Goal: Task Accomplishment & Management: Use online tool/utility

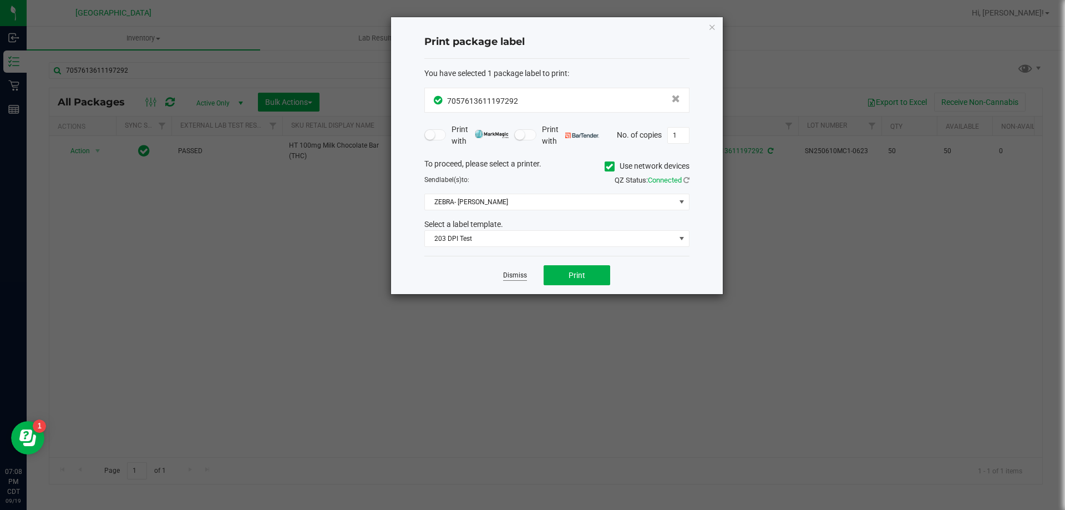
click at [517, 274] on link "Dismiss" at bounding box center [515, 275] width 24 height 9
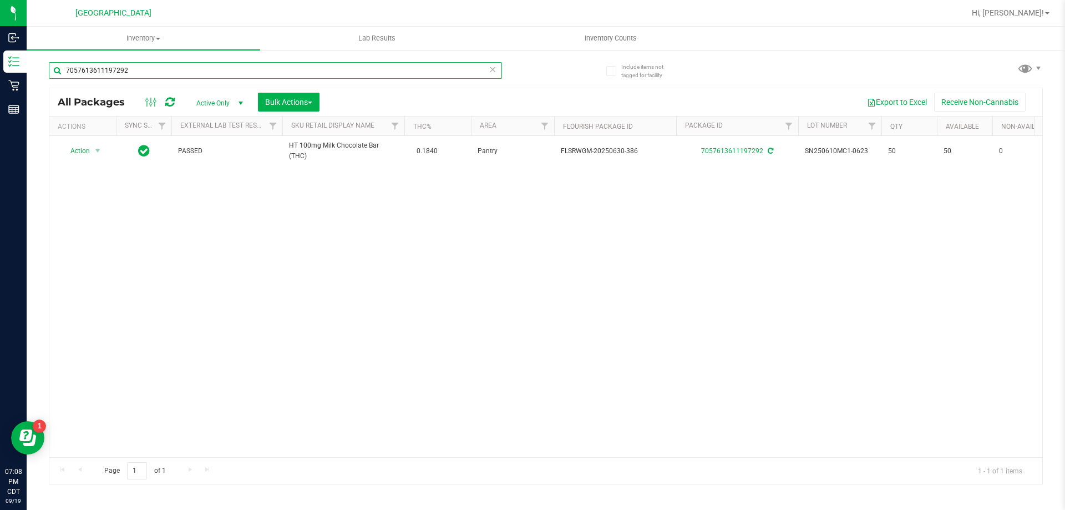
drag, startPoint x: 169, startPoint y: 73, endPoint x: 59, endPoint y: 73, distance: 109.9
click at [59, 73] on input "7057613611197292" at bounding box center [275, 70] width 453 height 17
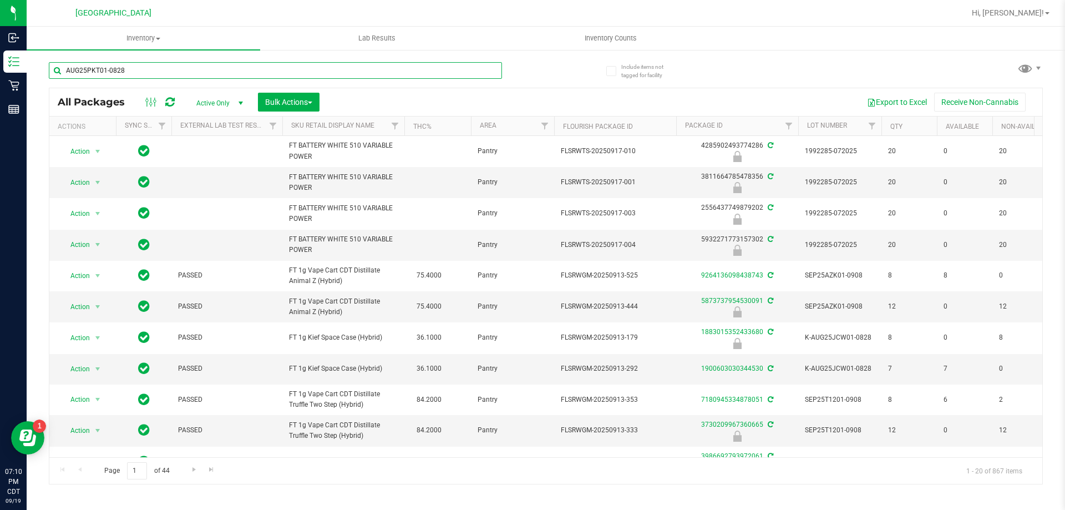
type input "AUG25PKT01-0828"
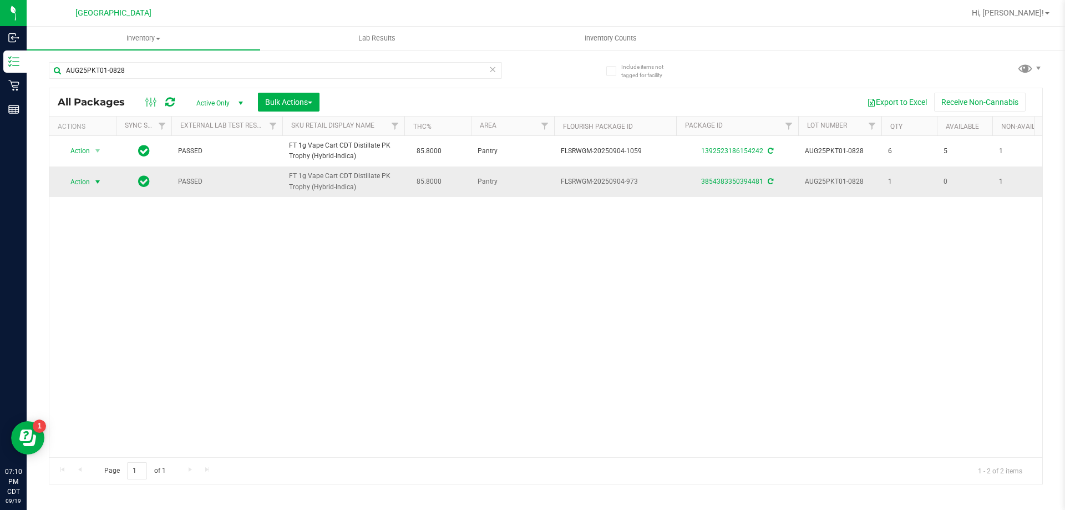
click at [86, 180] on span "Action" at bounding box center [75, 182] width 30 height 16
click at [108, 297] on li "Print package label" at bounding box center [104, 299] width 86 height 17
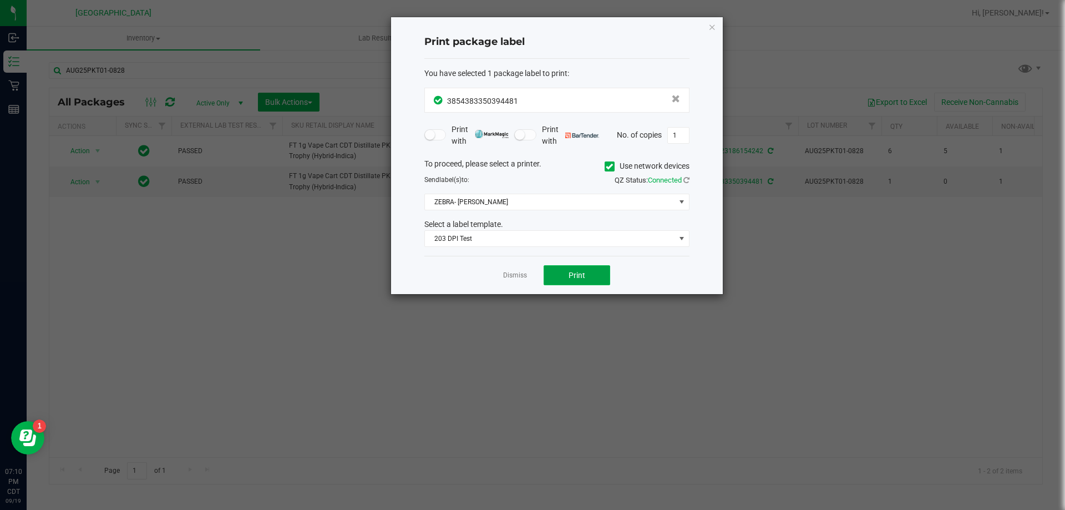
click at [571, 271] on span "Print" at bounding box center [577, 275] width 17 height 9
click at [518, 271] on link "Dismiss" at bounding box center [515, 275] width 24 height 9
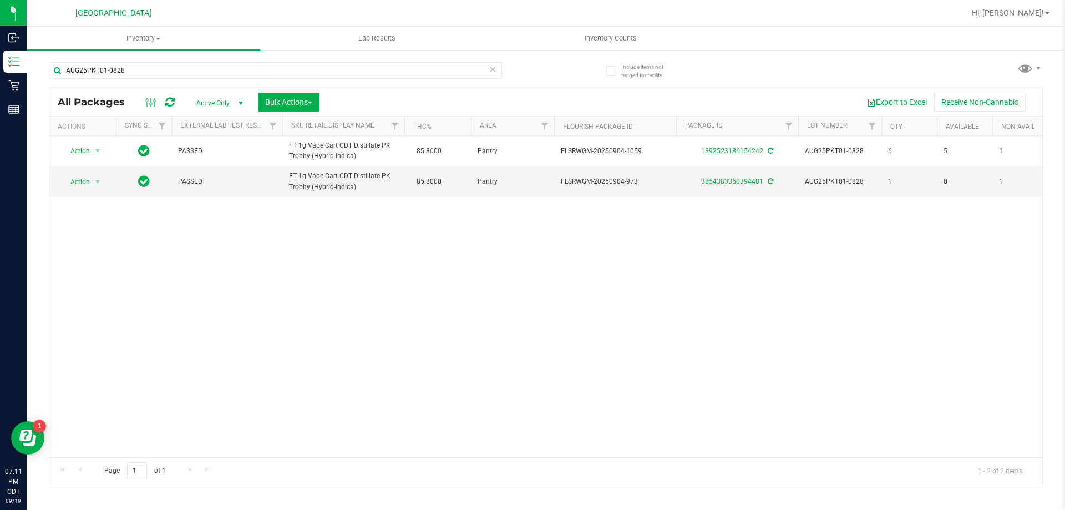
click at [495, 72] on icon at bounding box center [493, 68] width 8 height 13
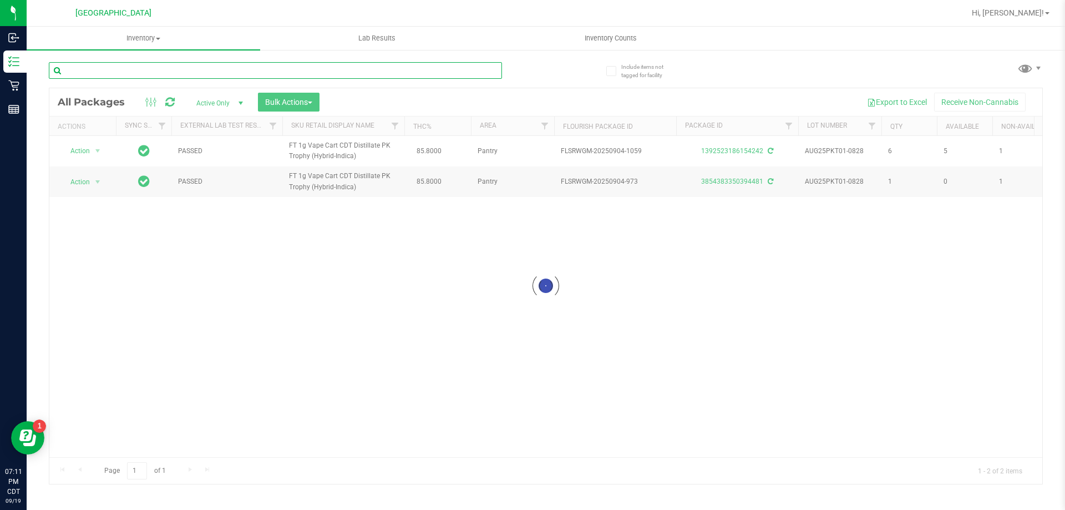
click at [447, 75] on input "text" at bounding box center [275, 70] width 453 height 17
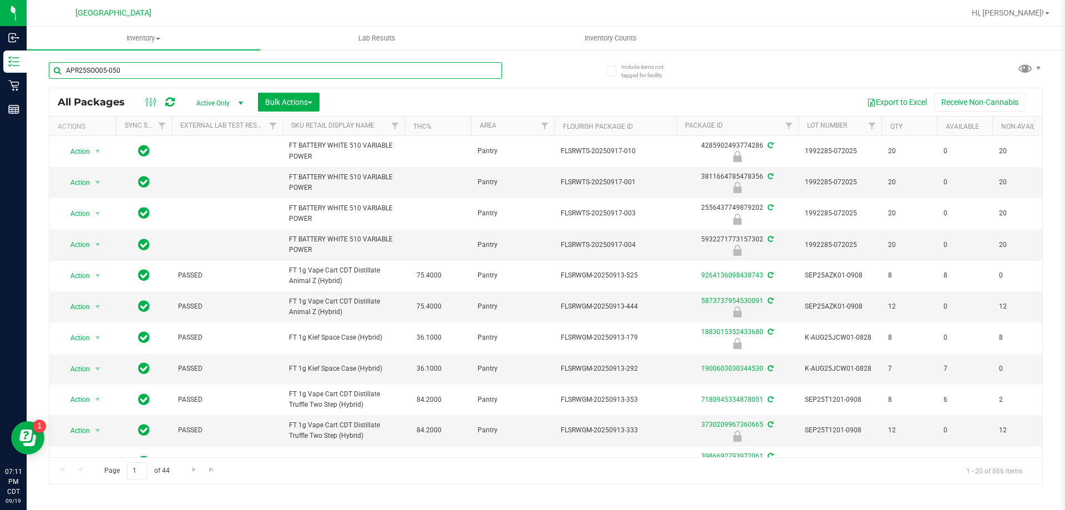
type input "APR25SOO05-0505"
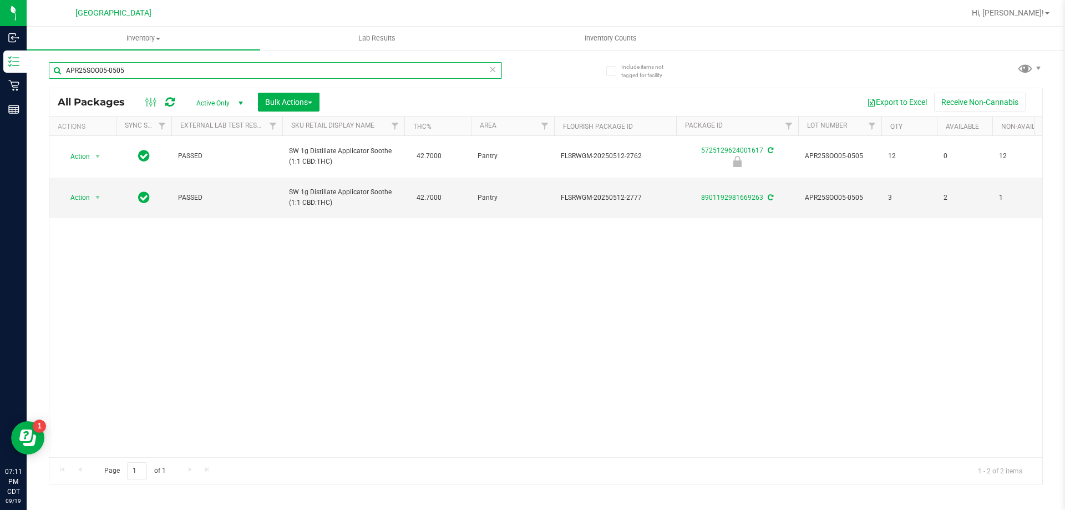
drag, startPoint x: 164, startPoint y: 71, endPoint x: 54, endPoint y: 60, distance: 109.8
click at [54, 60] on div "APR25SOO05-0505" at bounding box center [297, 70] width 497 height 36
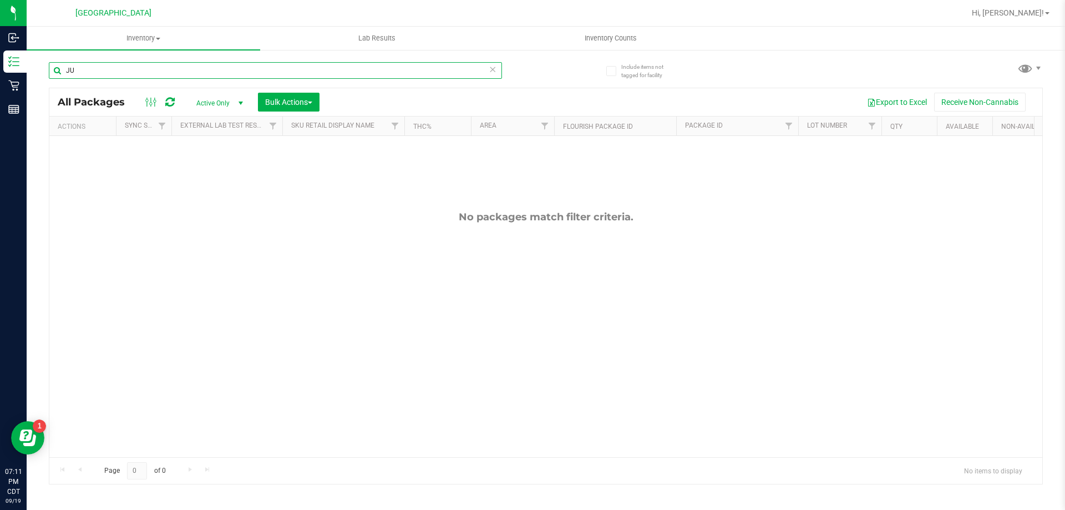
type input "J"
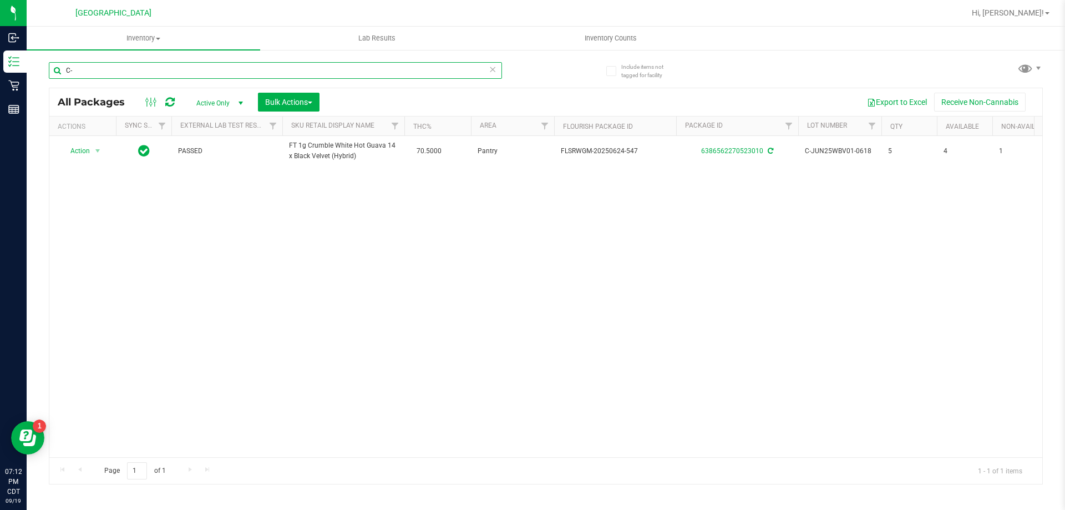
type input "C"
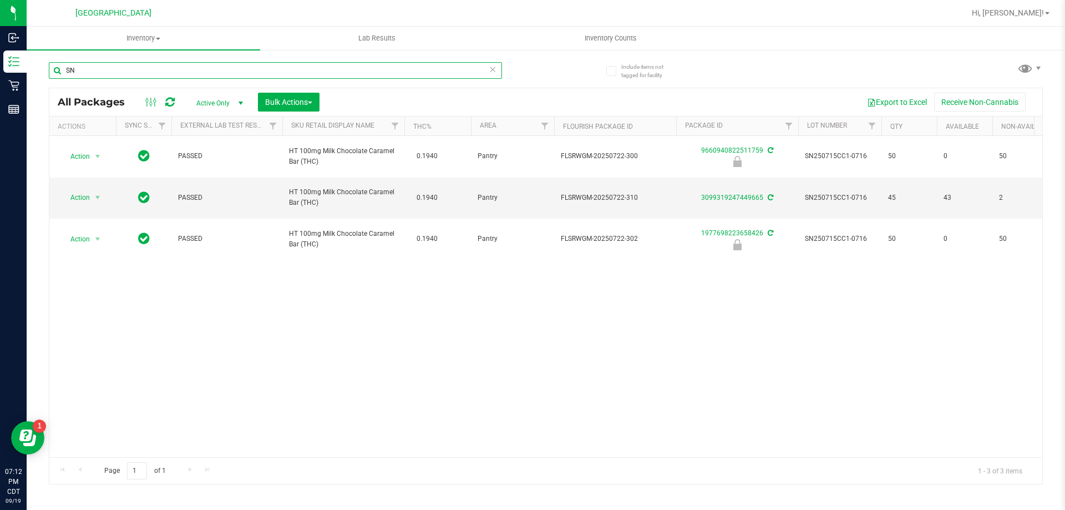
type input "S"
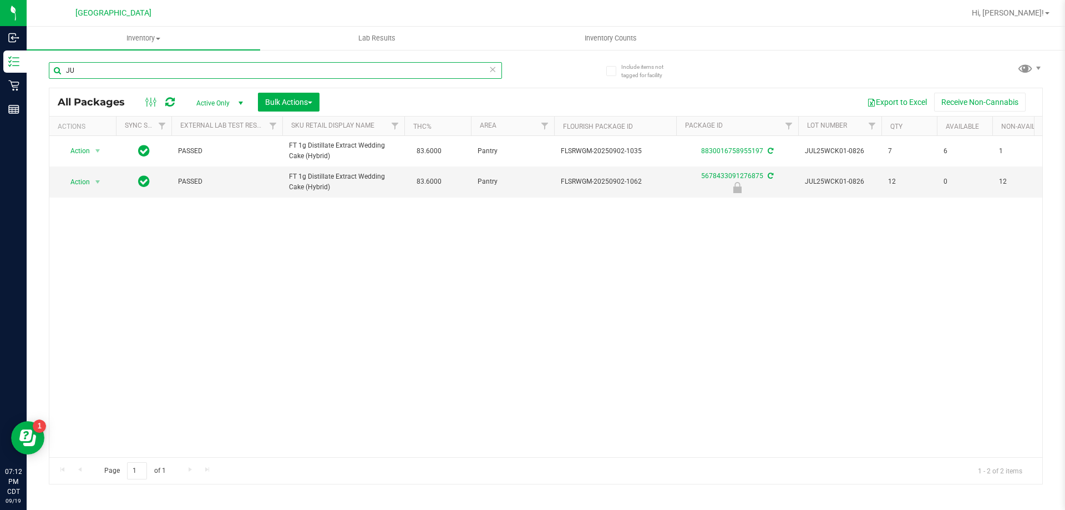
type input "J"
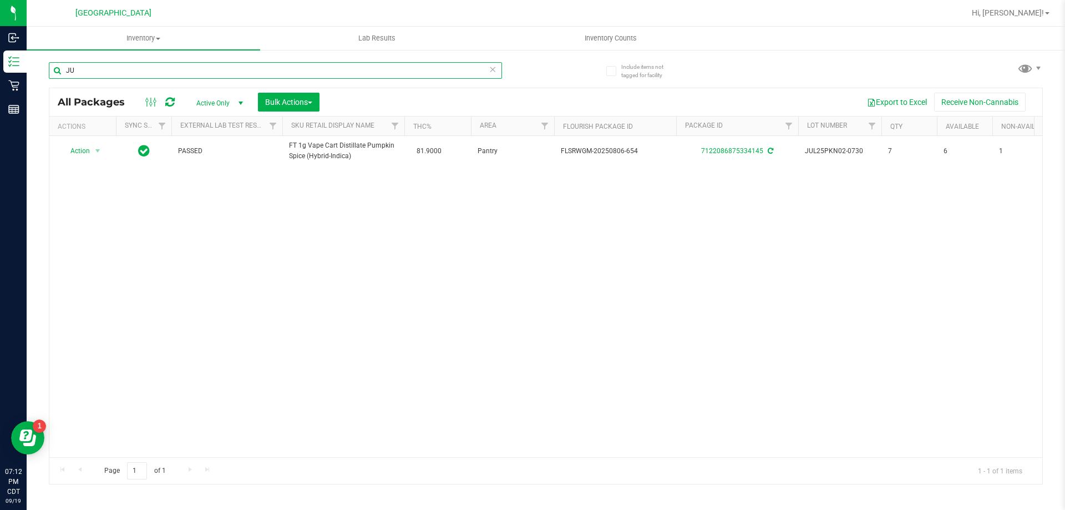
type input "J"
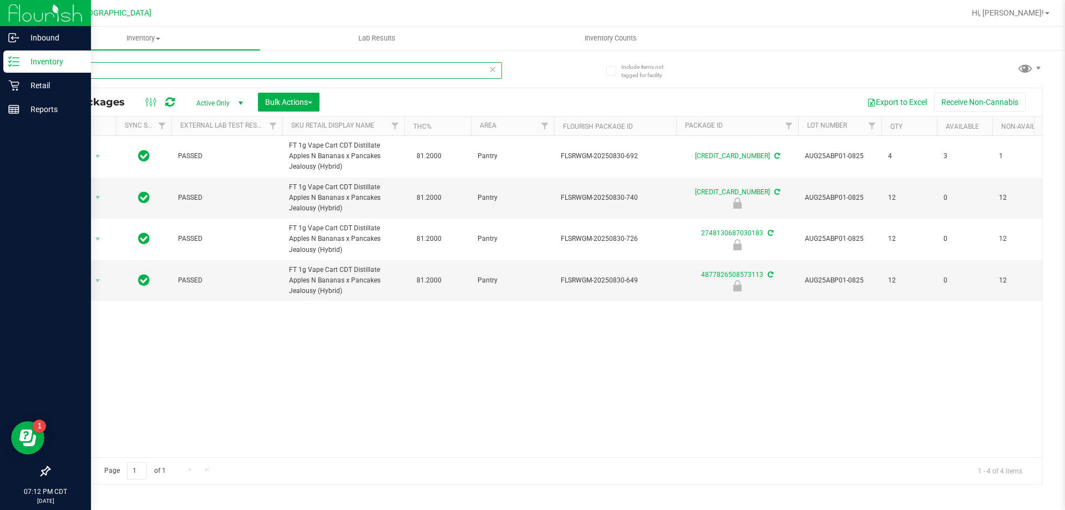
type input "A"
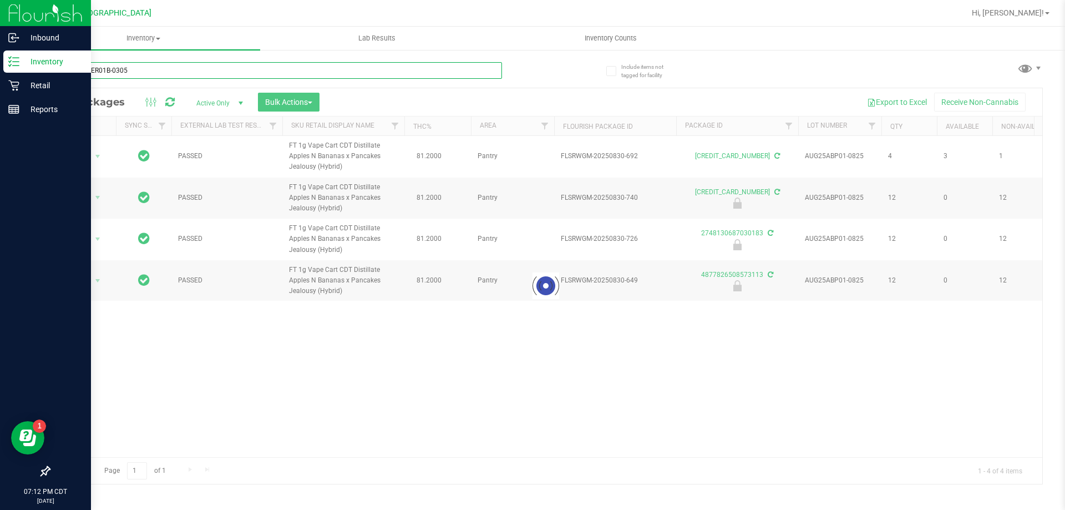
type input "FEB25MER01B-0305"
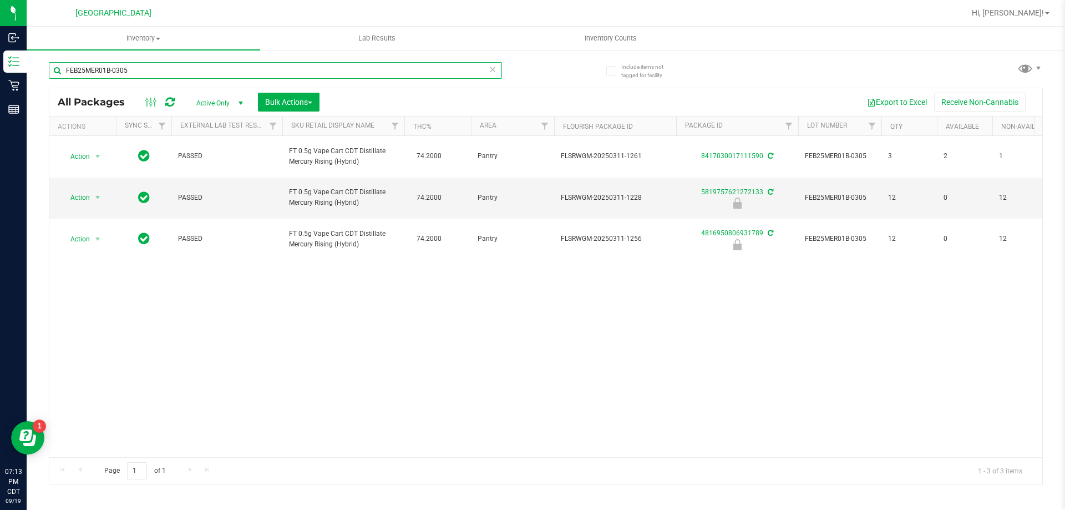
drag, startPoint x: 179, startPoint y: 72, endPoint x: 47, endPoint y: 77, distance: 132.7
click at [47, 77] on div "Include items not tagged for facility FEB25MER01B-0305 All Packages Active Only…" at bounding box center [546, 218] width 1039 height 339
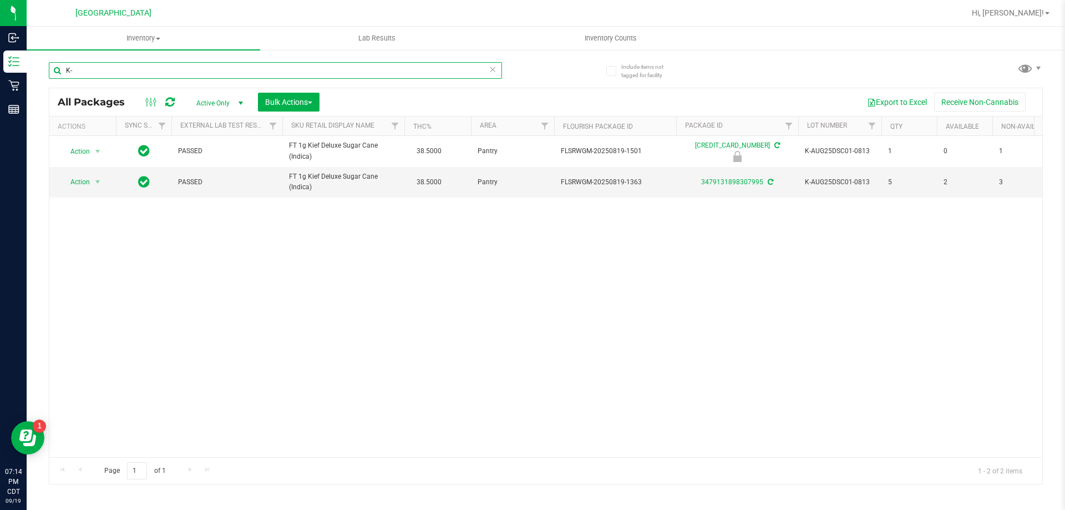
type input "K"
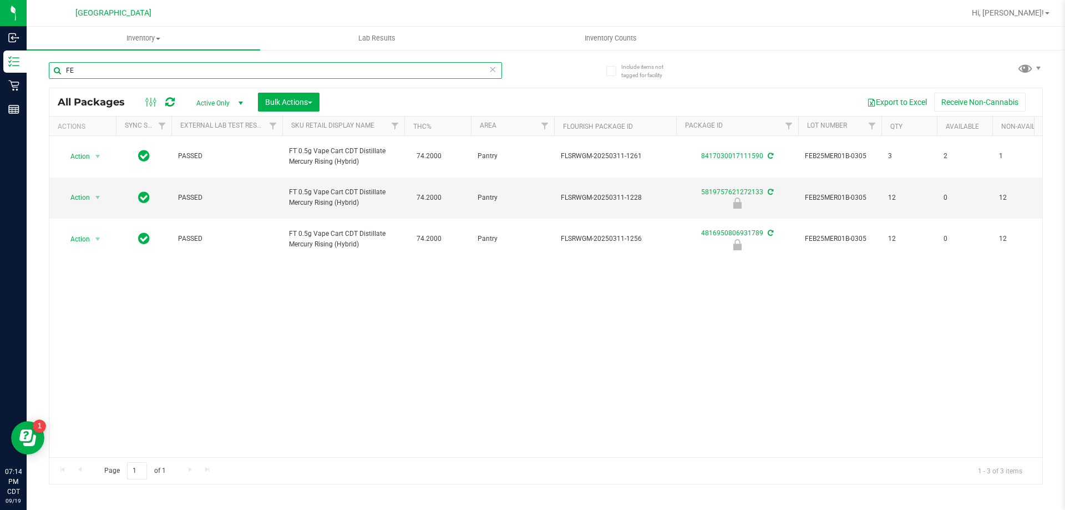
type input "F"
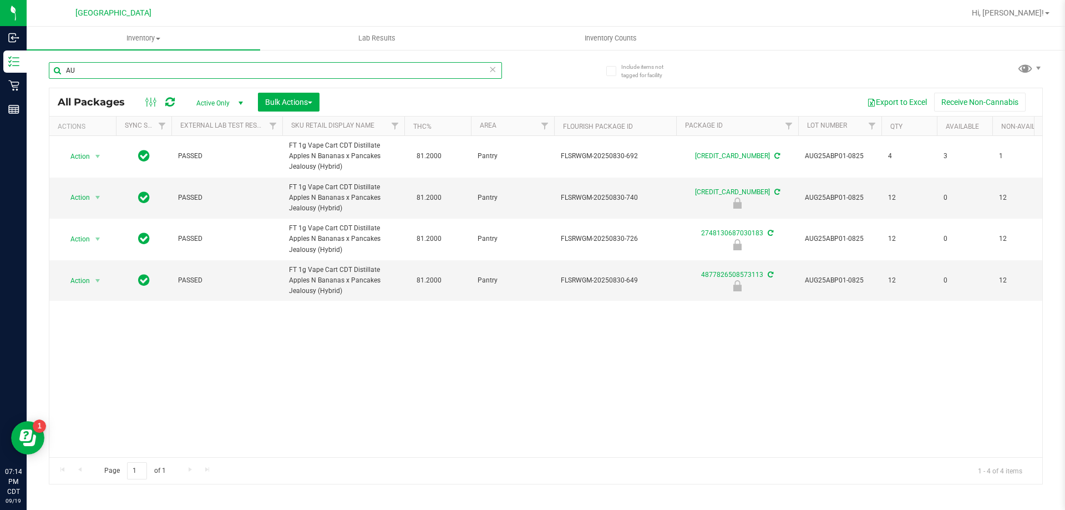
type input "A"
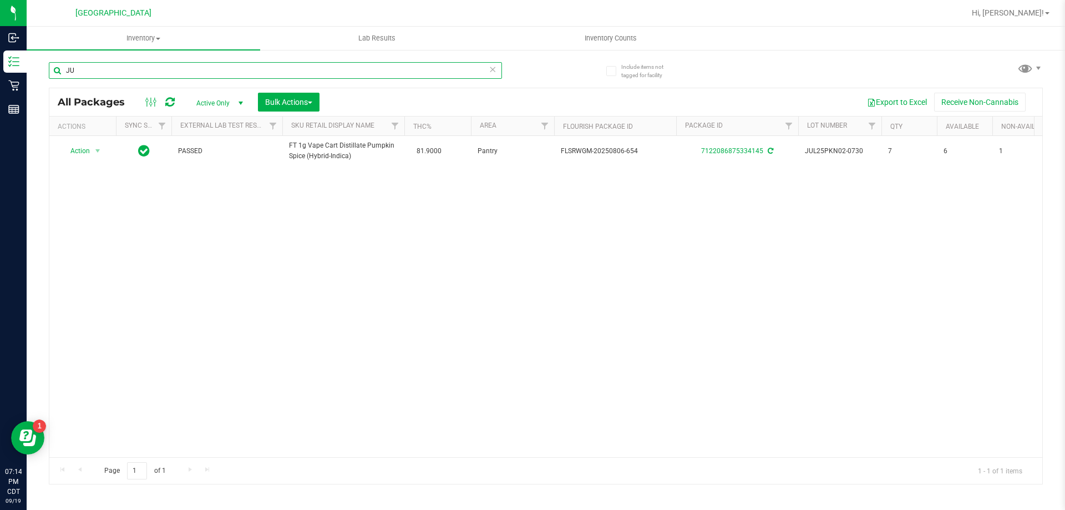
type input "J"
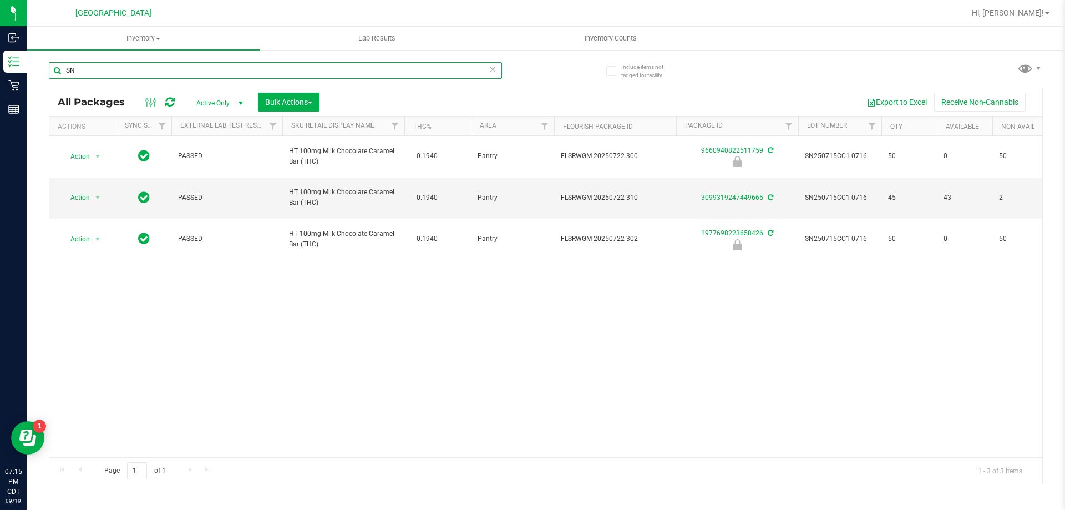
type input "S"
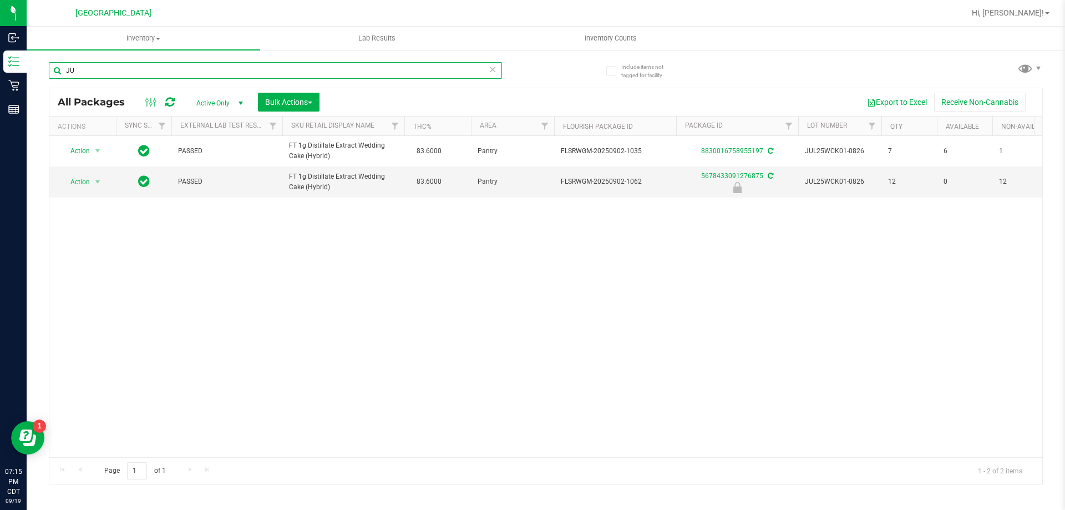
type input "J"
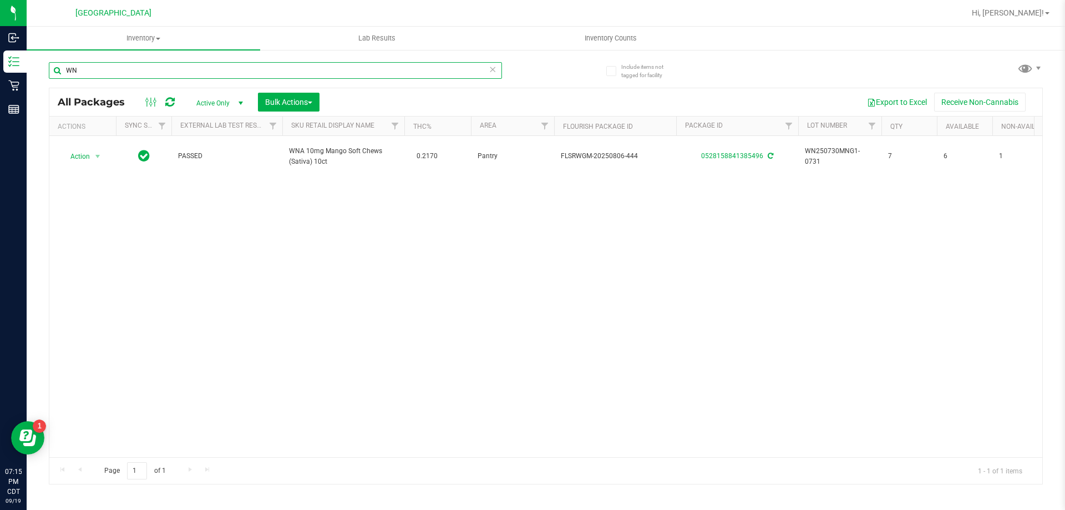
type input "W"
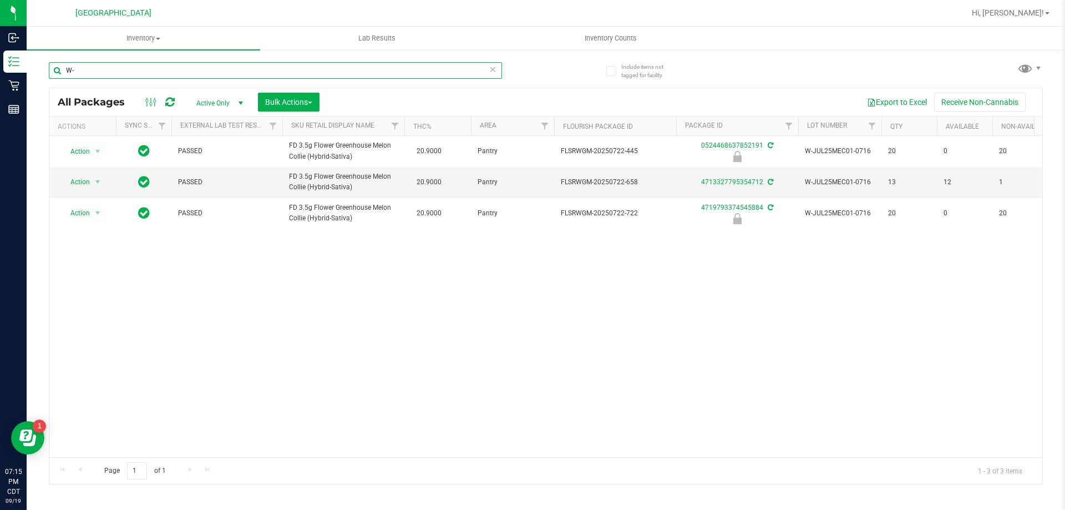
type input "W"
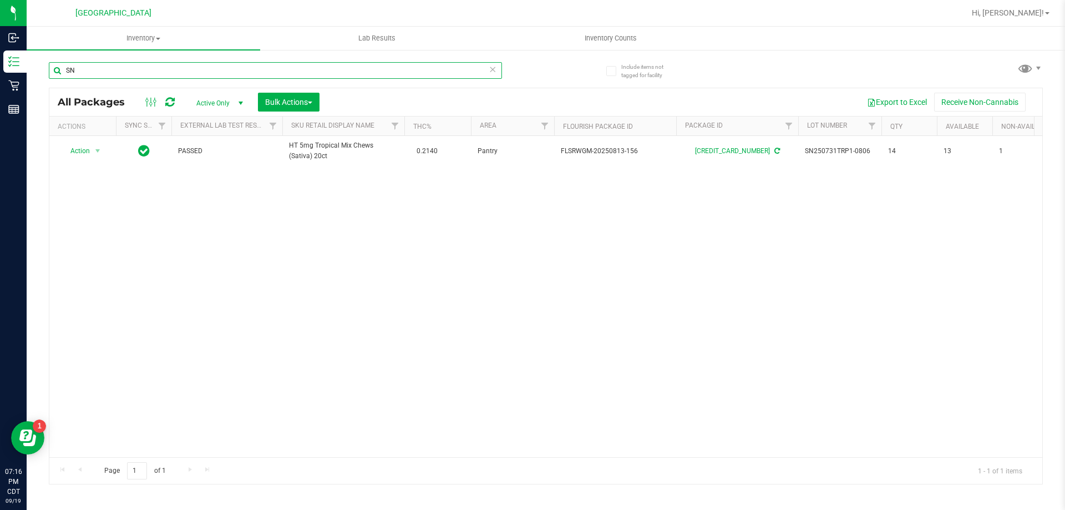
type input "S"
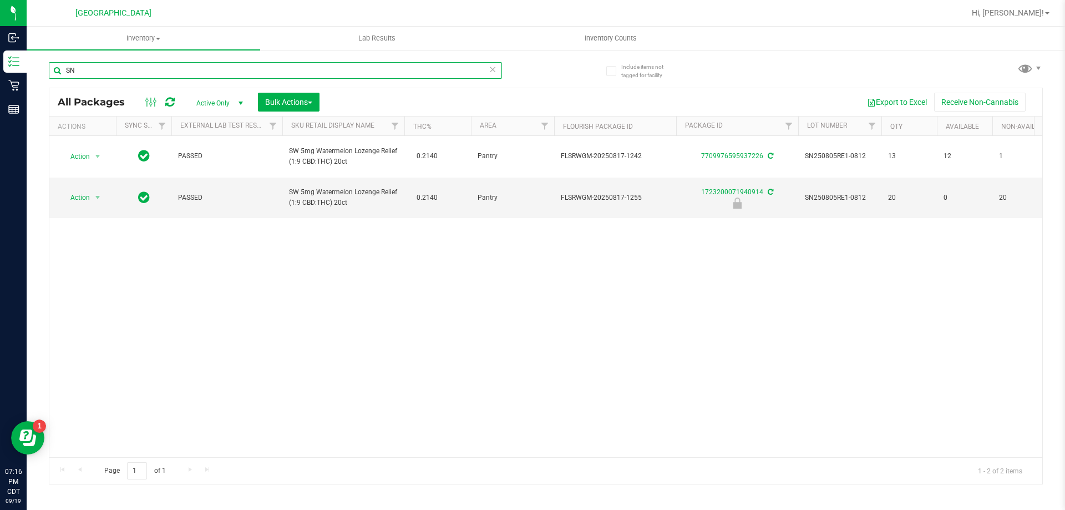
type input "S"
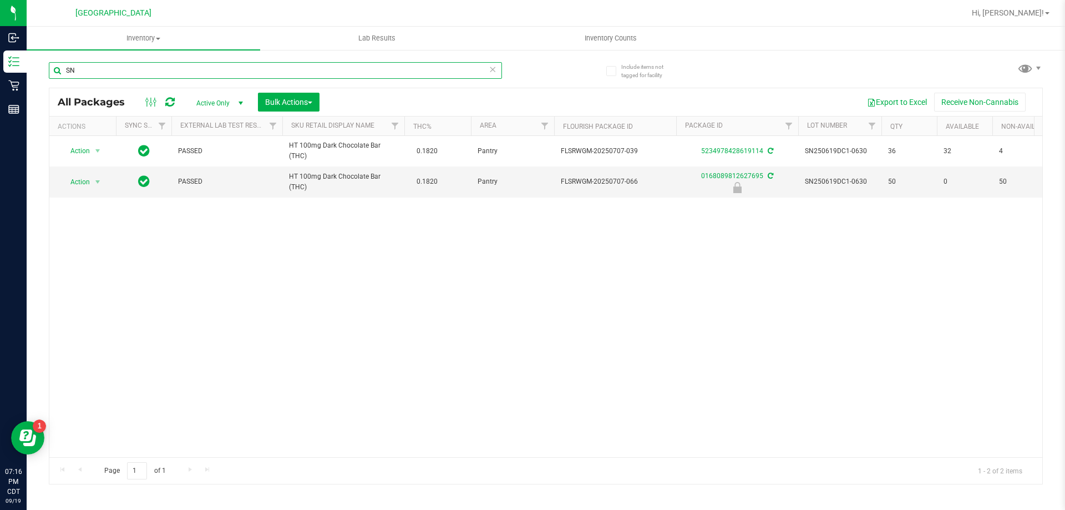
type input "S"
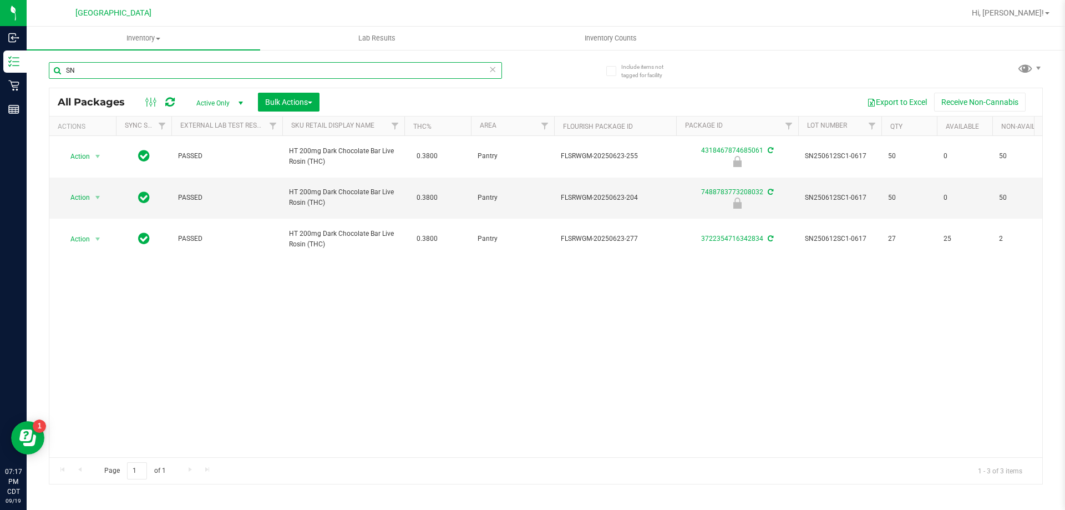
type input "S"
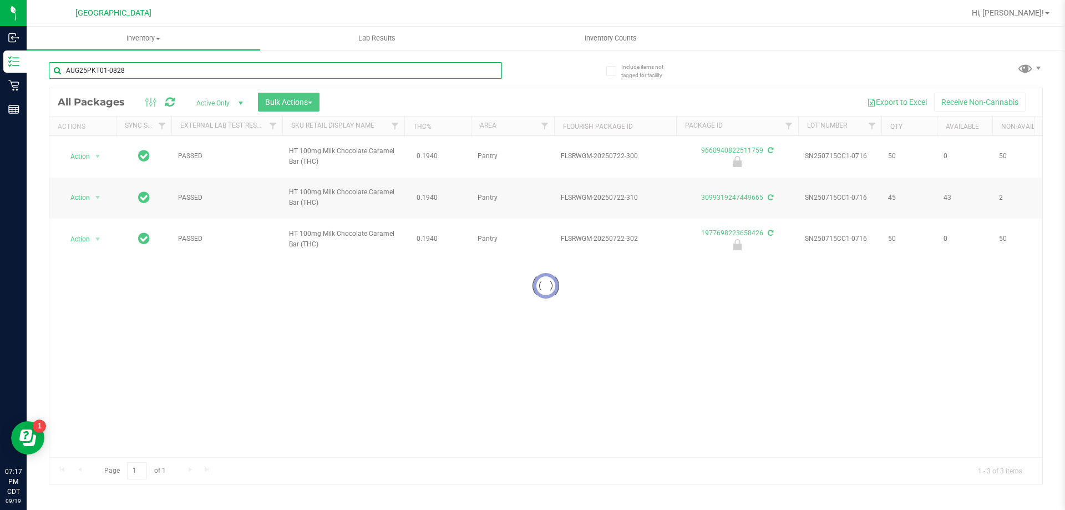
type input "AUG25PKT01-0828"
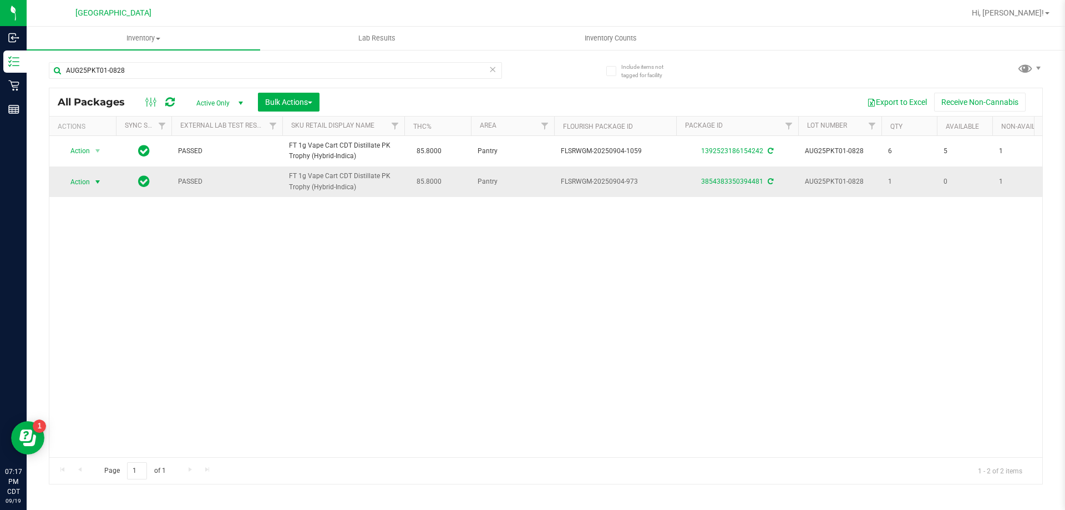
click at [80, 178] on span "Action" at bounding box center [75, 182] width 30 height 16
click at [101, 299] on li "Print package label" at bounding box center [104, 299] width 86 height 17
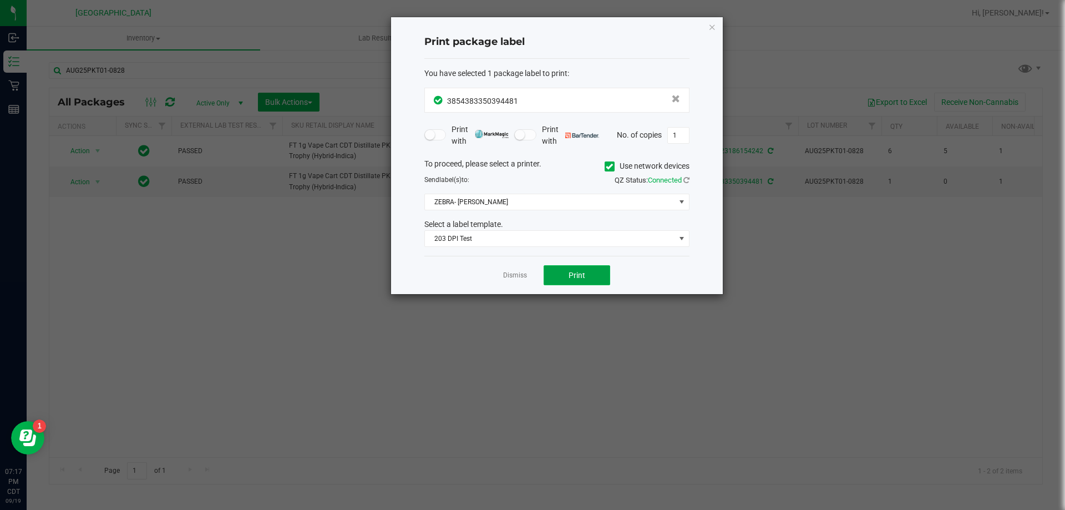
click at [563, 273] on button "Print" at bounding box center [577, 275] width 67 height 20
click at [521, 277] on link "Dismiss" at bounding box center [515, 275] width 24 height 9
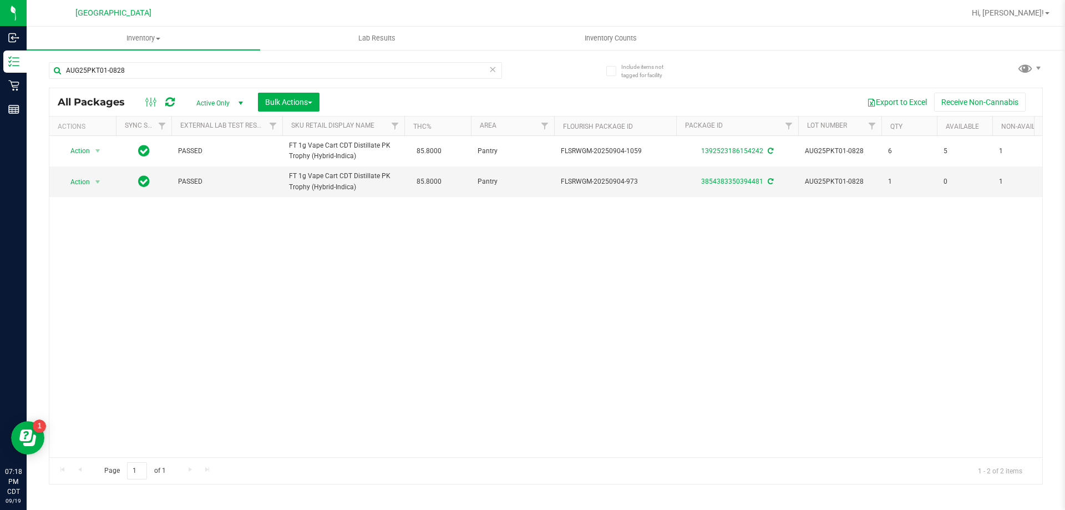
click at [493, 68] on icon at bounding box center [493, 68] width 8 height 13
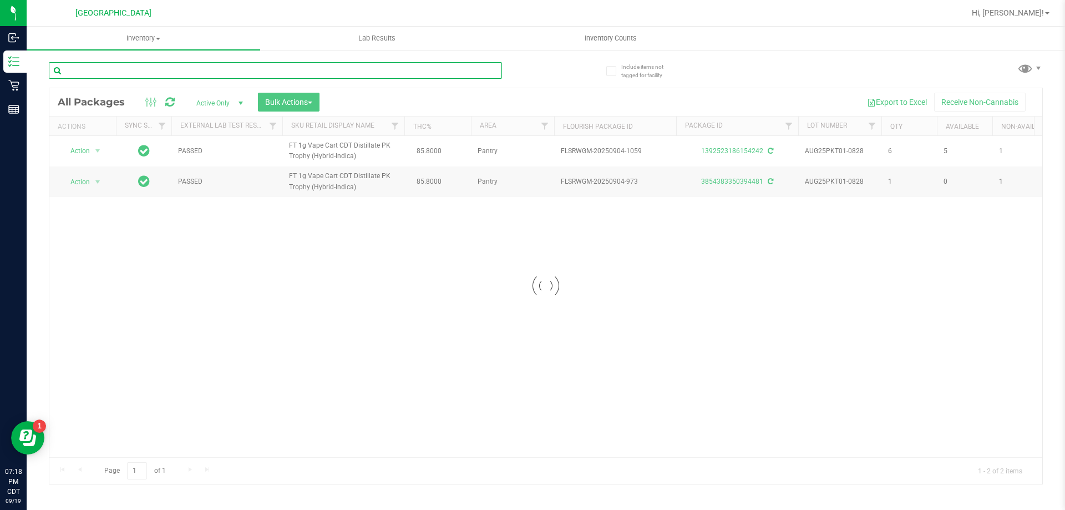
click at [248, 73] on input "text" at bounding box center [275, 70] width 453 height 17
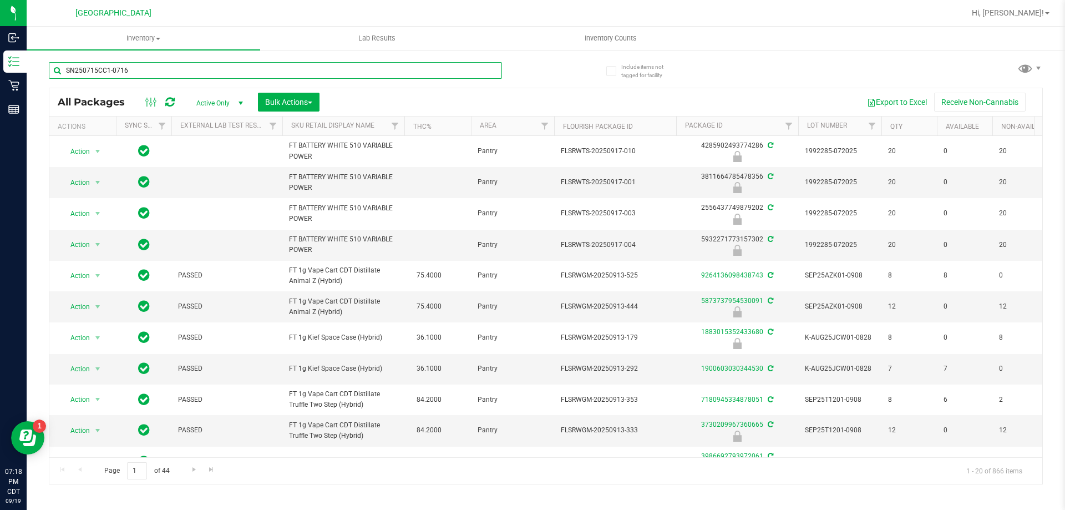
type input "SN250715CC1-0716"
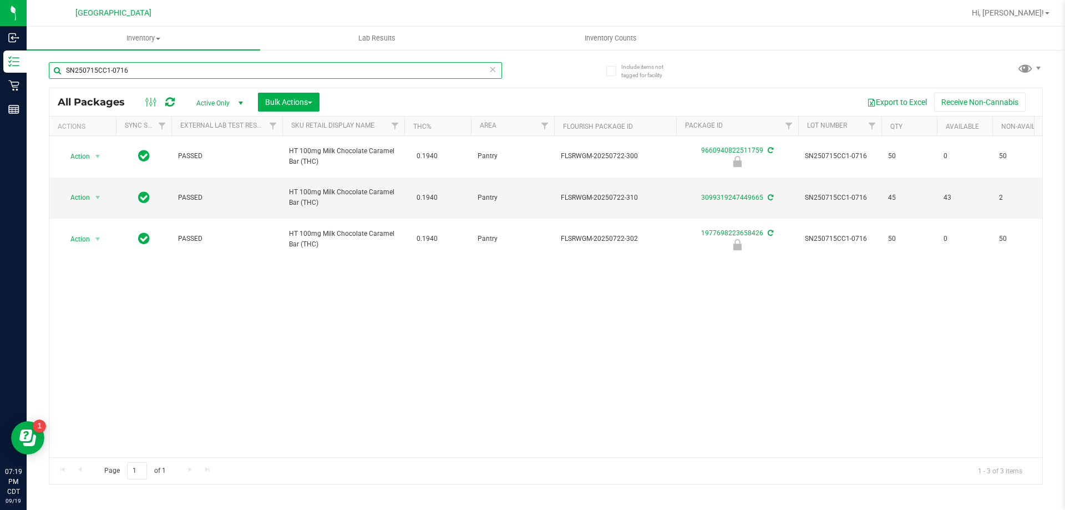
drag, startPoint x: 124, startPoint y: 58, endPoint x: 35, endPoint y: 53, distance: 88.9
click at [35, 53] on div "Include items not tagged for facility SN250715CC1-0716 All Packages Active Only…" at bounding box center [546, 218] width 1039 height 339
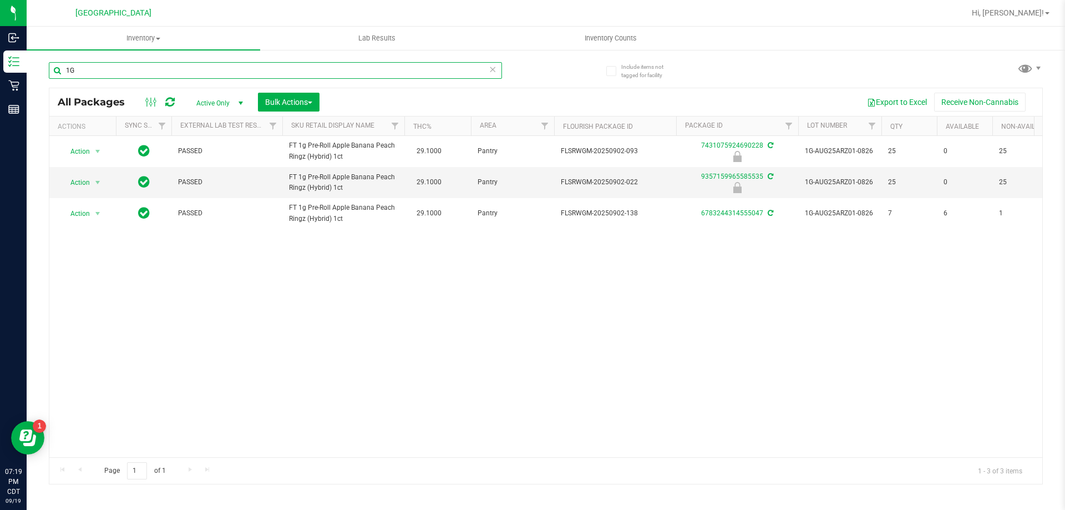
type input "1"
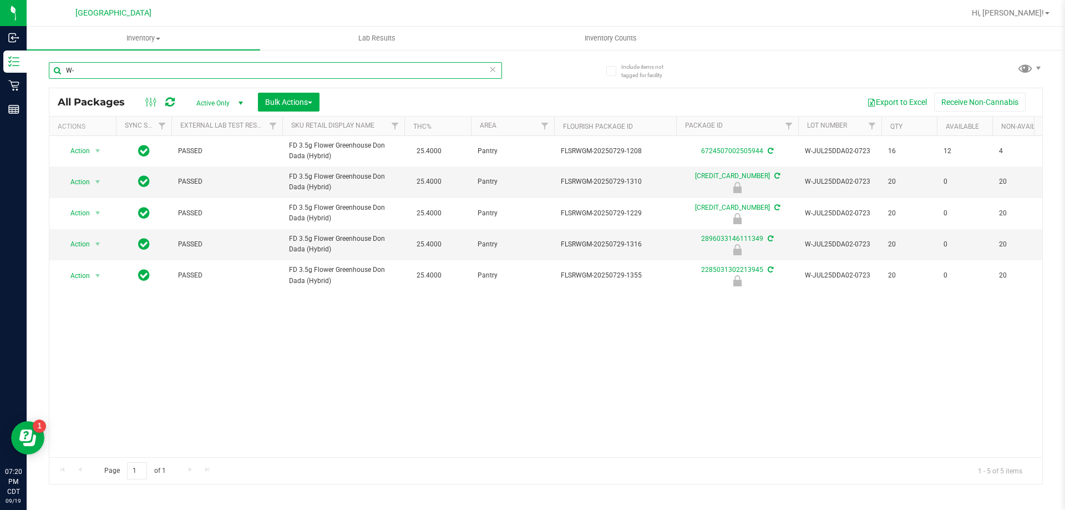
type input "W"
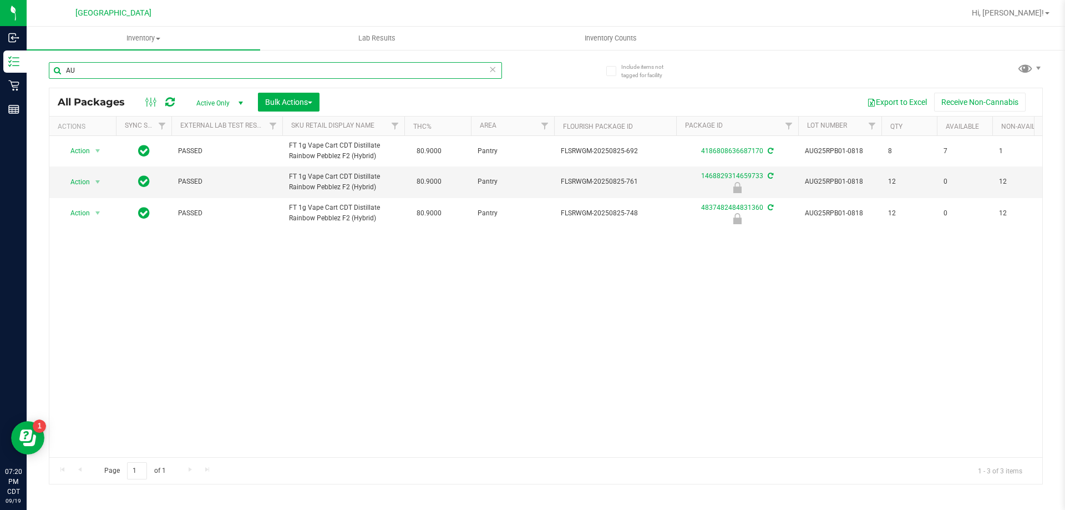
type input "A"
type input "S"
type input "A"
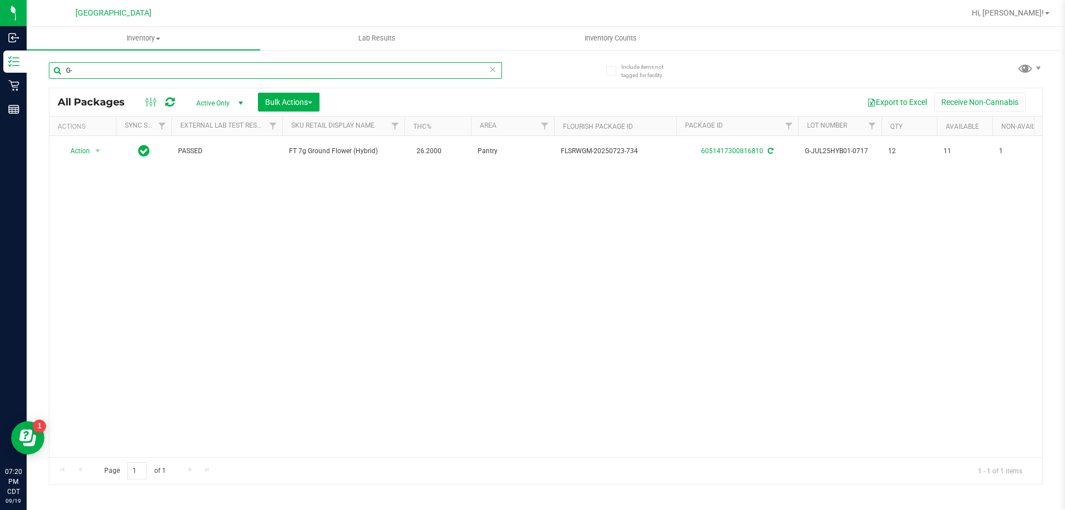
type input "G"
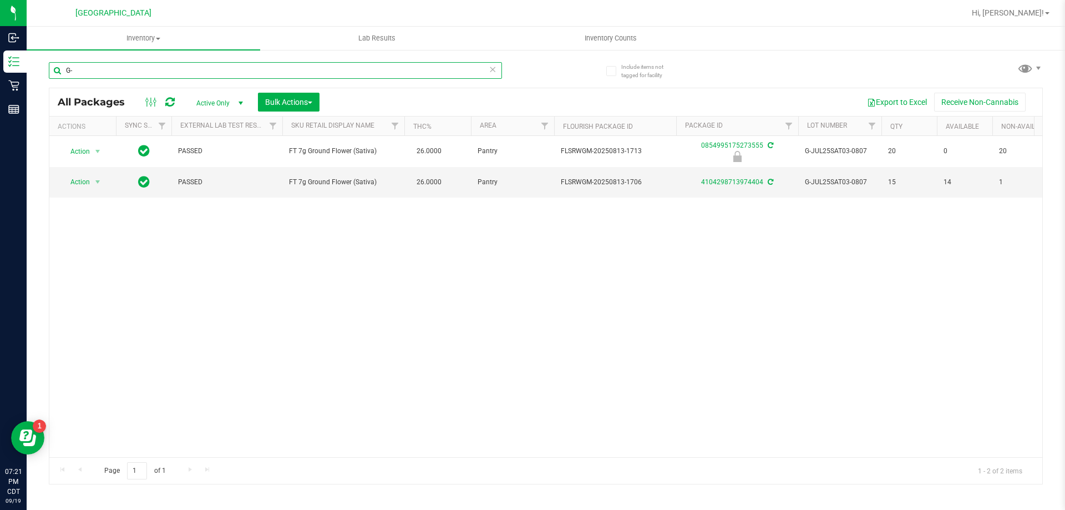
type input "G"
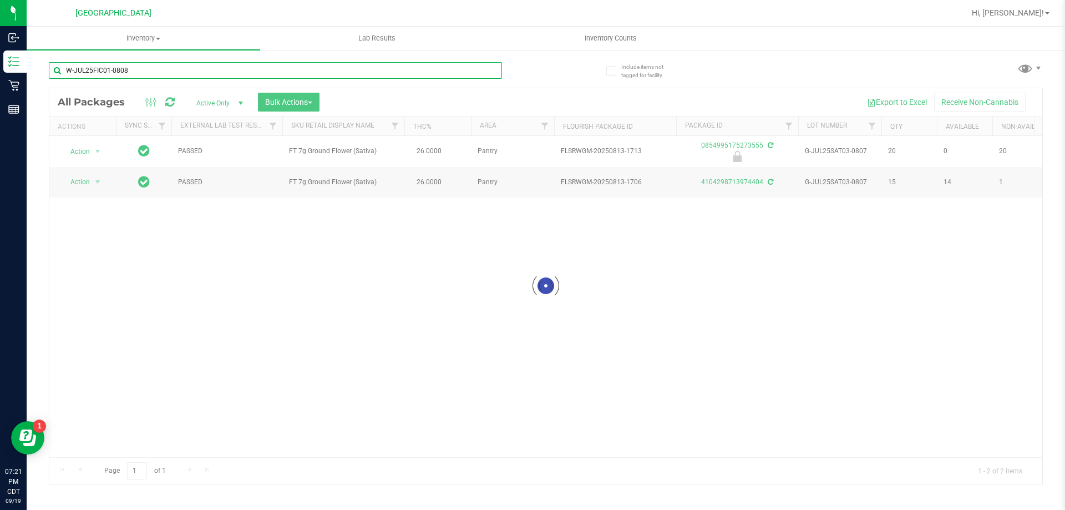
type input "W-JUL25FIC01-0808"
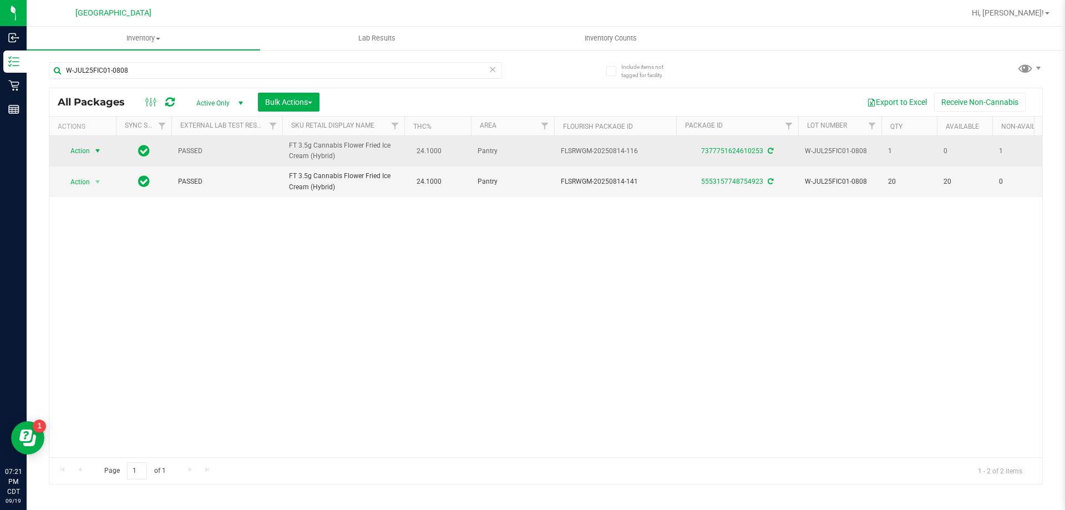
click at [99, 156] on span "select" at bounding box center [98, 151] width 14 height 16
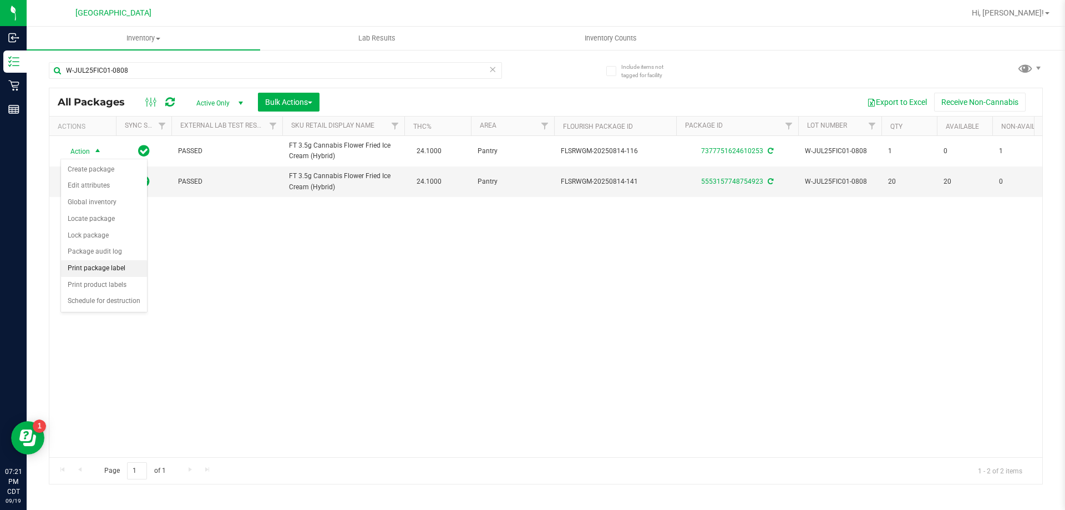
click at [97, 266] on li "Print package label" at bounding box center [104, 268] width 86 height 17
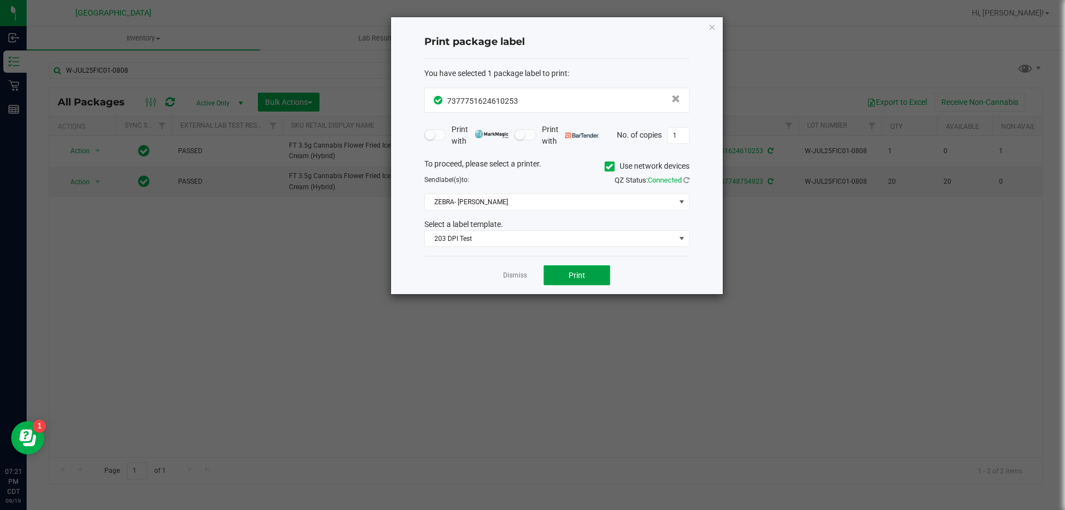
click at [558, 270] on button "Print" at bounding box center [577, 275] width 67 height 20
click at [520, 275] on link "Dismiss" at bounding box center [515, 275] width 24 height 9
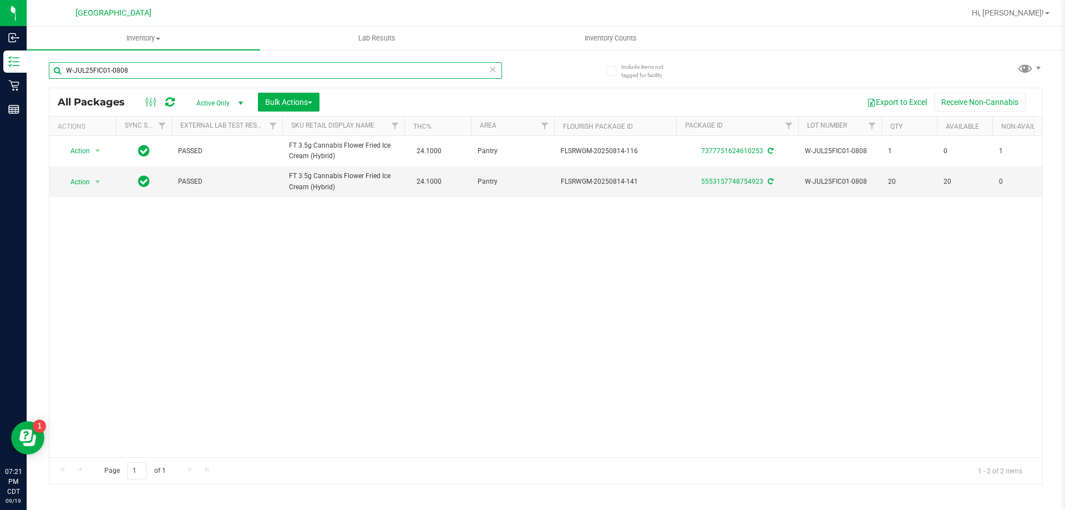
drag, startPoint x: 123, startPoint y: 66, endPoint x: 48, endPoint y: 60, distance: 75.2
click at [48, 60] on div "Include items not tagged for facility W-JUL25FIC01-0808 All Packages Active Onl…" at bounding box center [546, 218] width 1039 height 339
type input "K-JUN25GPE01-0619"
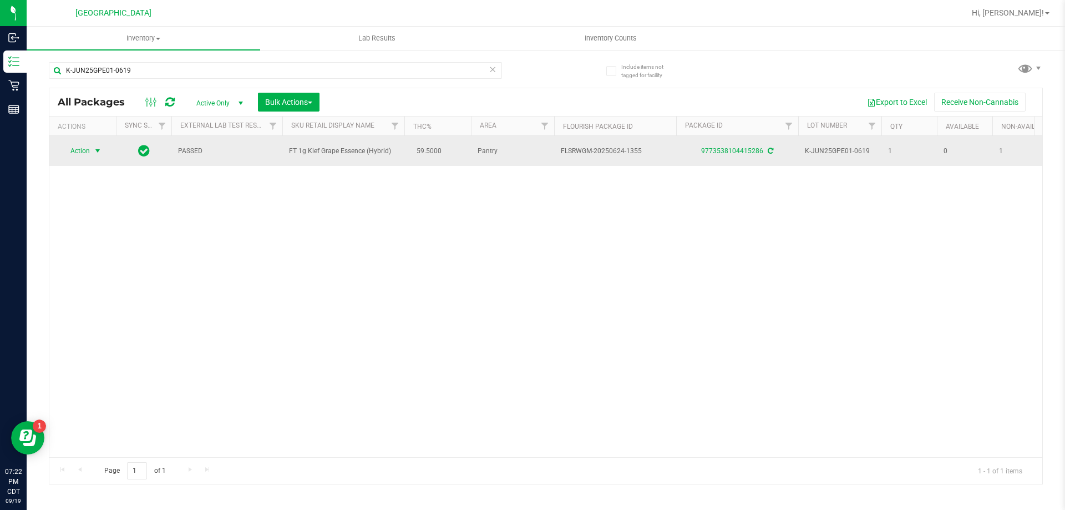
click at [85, 147] on span "Action" at bounding box center [75, 151] width 30 height 16
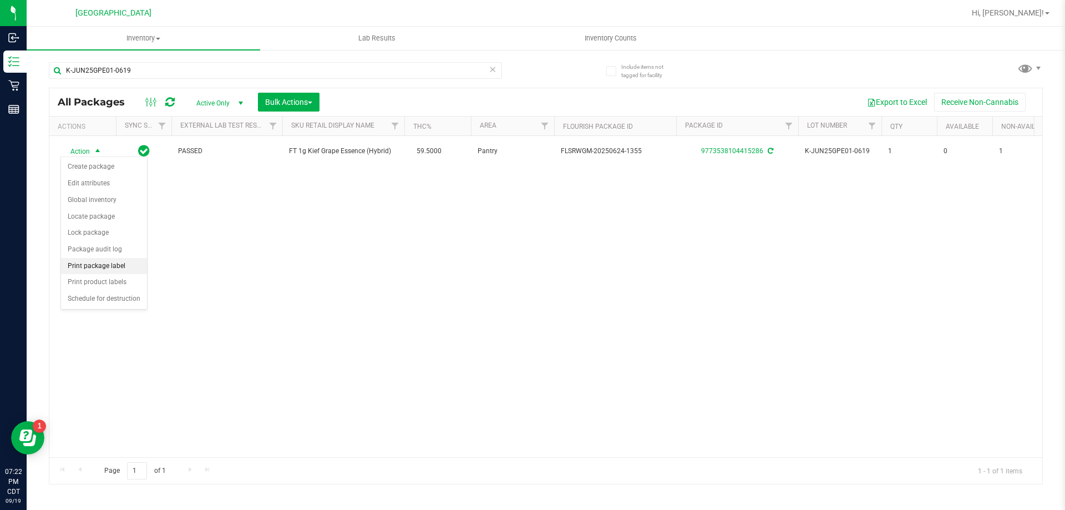
click at [107, 268] on li "Print package label" at bounding box center [104, 266] width 86 height 17
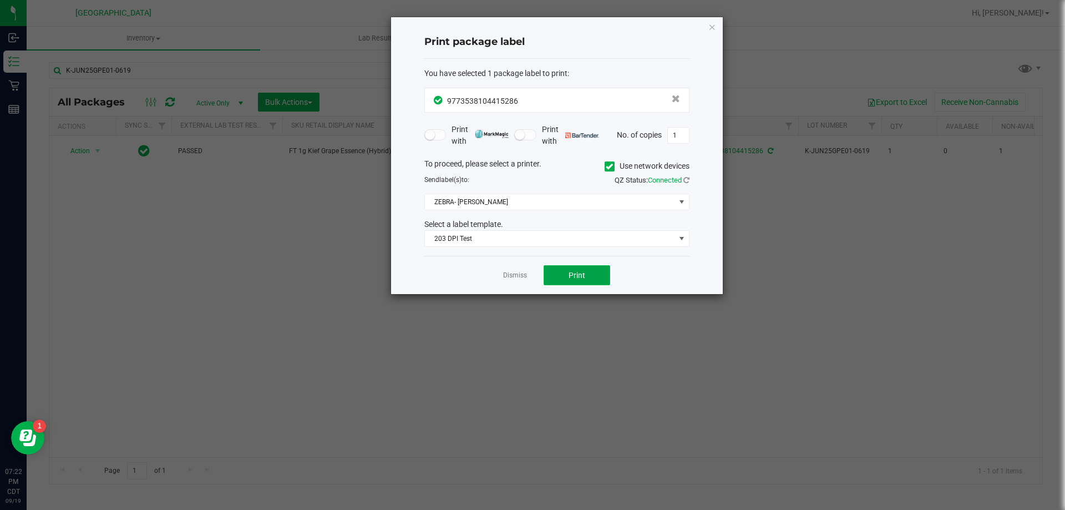
click at [550, 276] on button "Print" at bounding box center [577, 275] width 67 height 20
click at [526, 274] on link "Dismiss" at bounding box center [515, 275] width 24 height 9
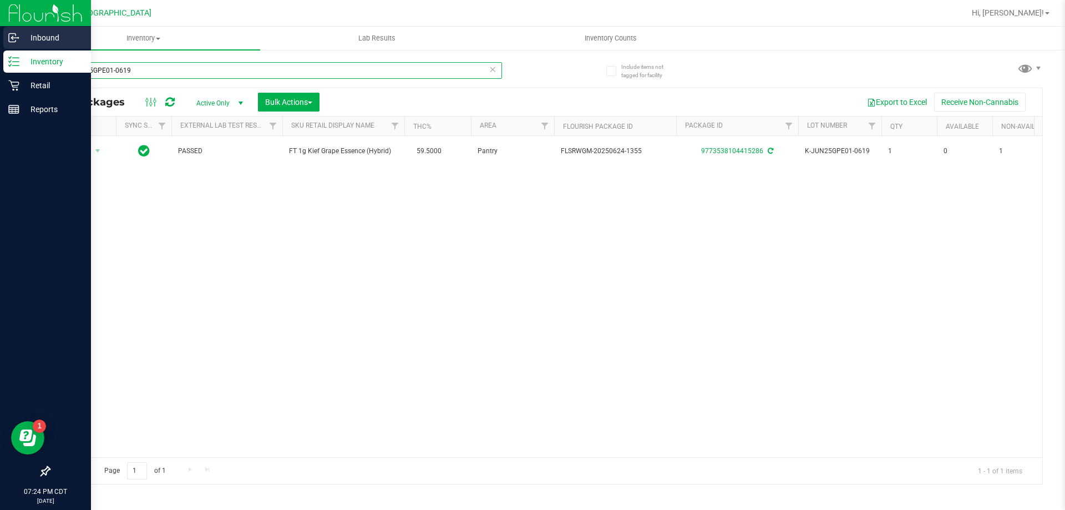
drag, startPoint x: 151, startPoint y: 69, endPoint x: 0, endPoint y: 41, distance: 153.7
click at [0, 41] on div "Inbound Inventory Retail Reports 07:24 PM CDT 09/19/2025 09/19 Panama City WC H…" at bounding box center [532, 255] width 1065 height 510
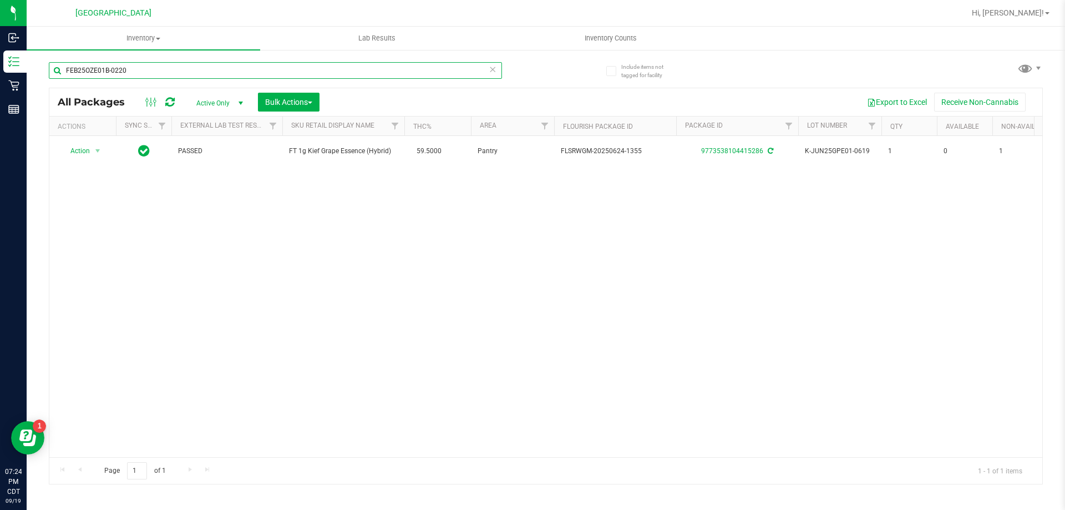
type input "FEB25OZE01B-0220"
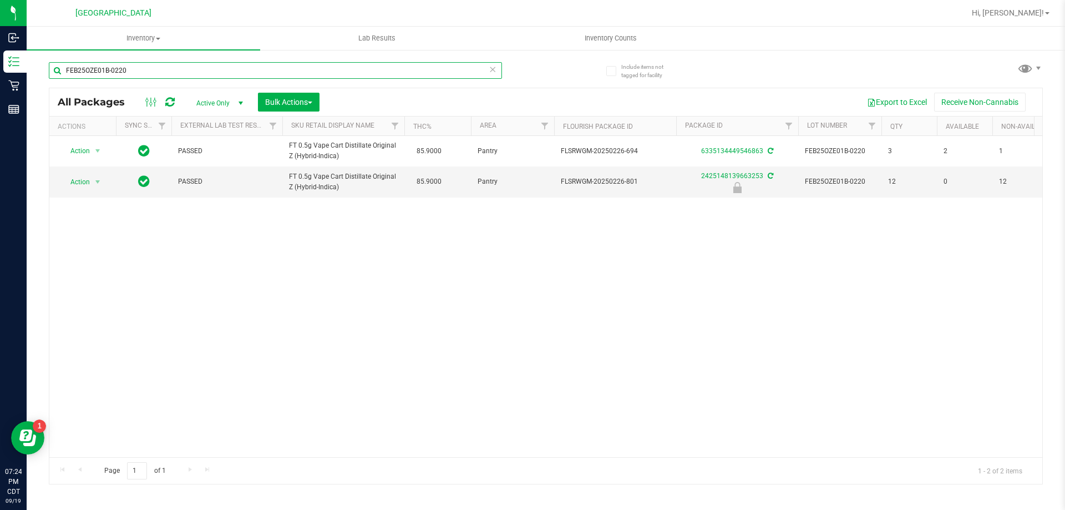
drag, startPoint x: 93, startPoint y: 63, endPoint x: 53, endPoint y: 52, distance: 41.5
click at [54, 53] on div "FEB25OZE01B-0220" at bounding box center [297, 70] width 497 height 36
type input "W-JUL25WBV03-0728"
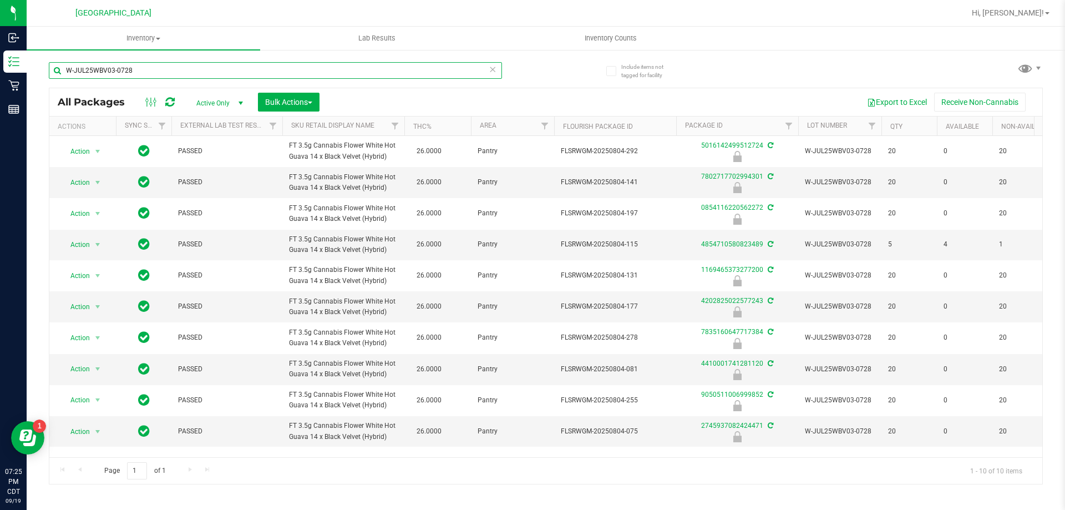
drag, startPoint x: 160, startPoint y: 73, endPoint x: 55, endPoint y: 71, distance: 104.9
click at [55, 71] on input "W-JUL25WBV03-0728" at bounding box center [275, 70] width 453 height 17
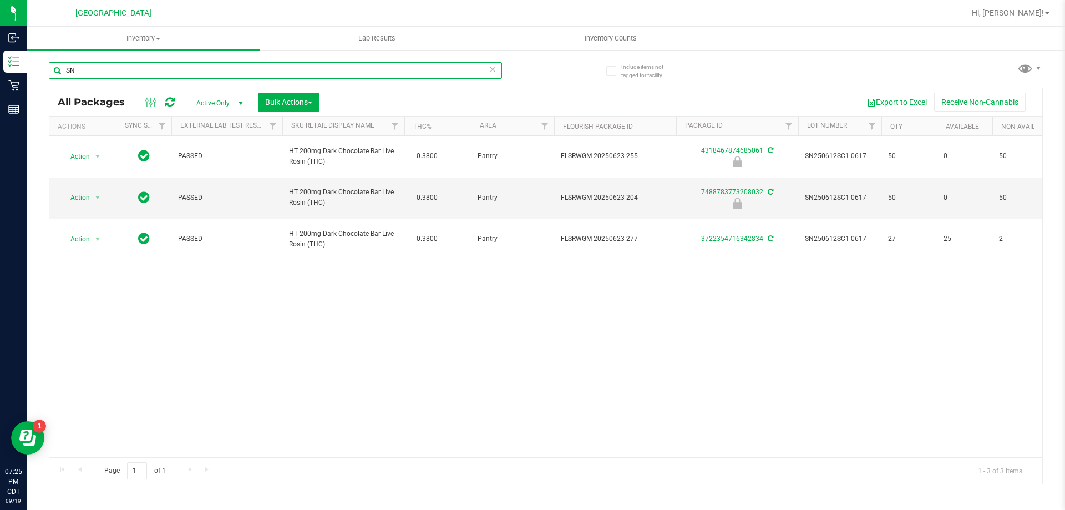
type input "S"
type input "SEP25T1201-0908"
